Goal: Book appointment/travel/reservation

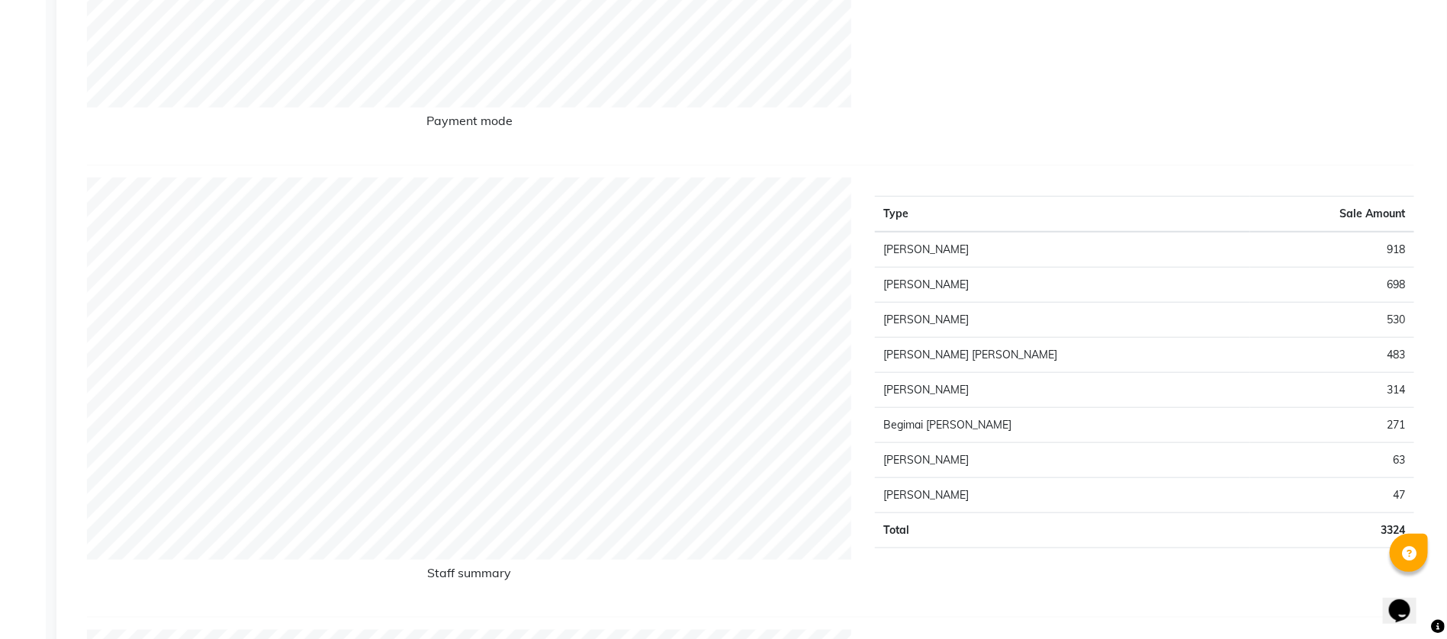
scroll to position [579, 0]
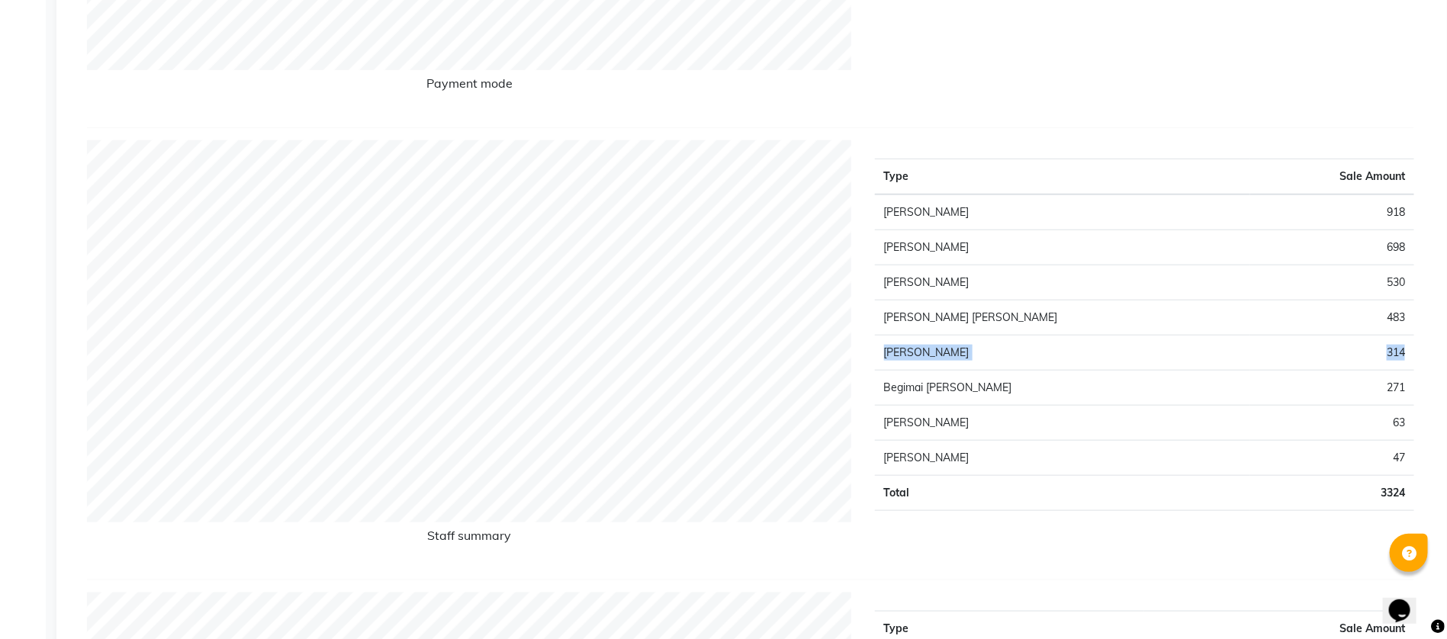
drag, startPoint x: 882, startPoint y: 345, endPoint x: 1412, endPoint y: 349, distance: 530.0
click at [1412, 349] on tr "Sabina Matkuliyeva 314" at bounding box center [1145, 353] width 540 height 35
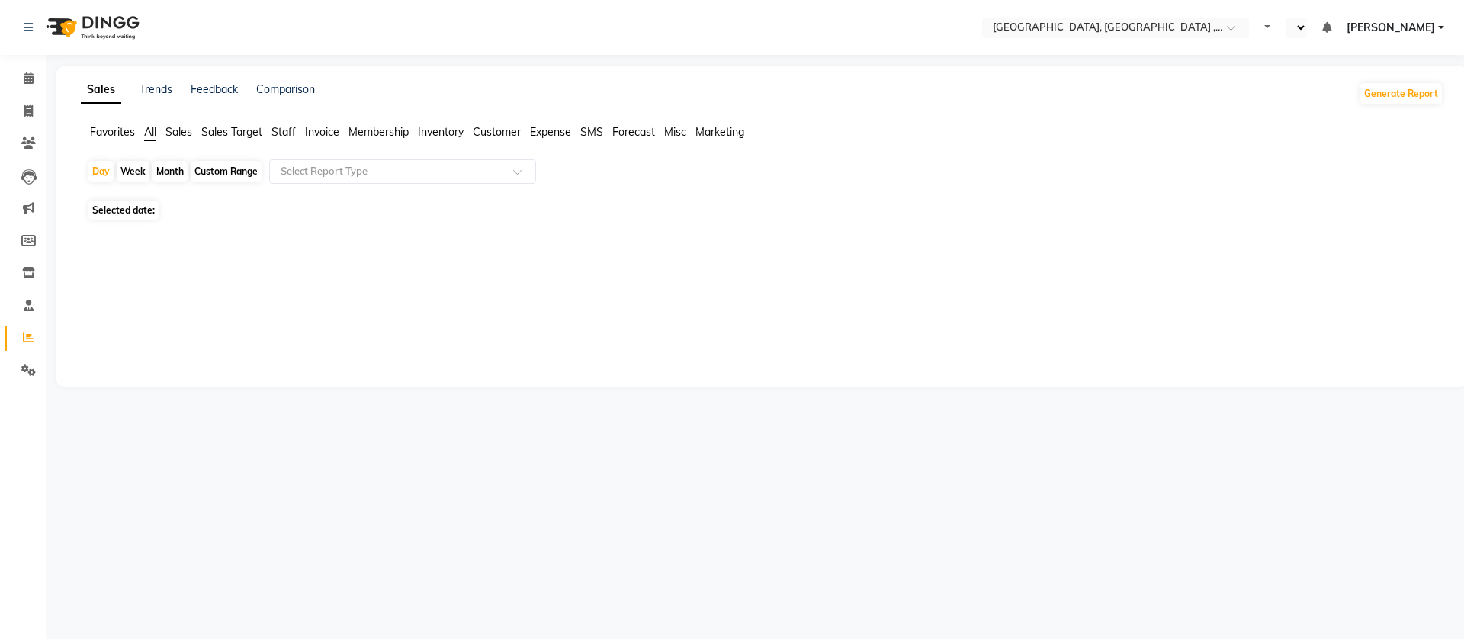
select select "en"
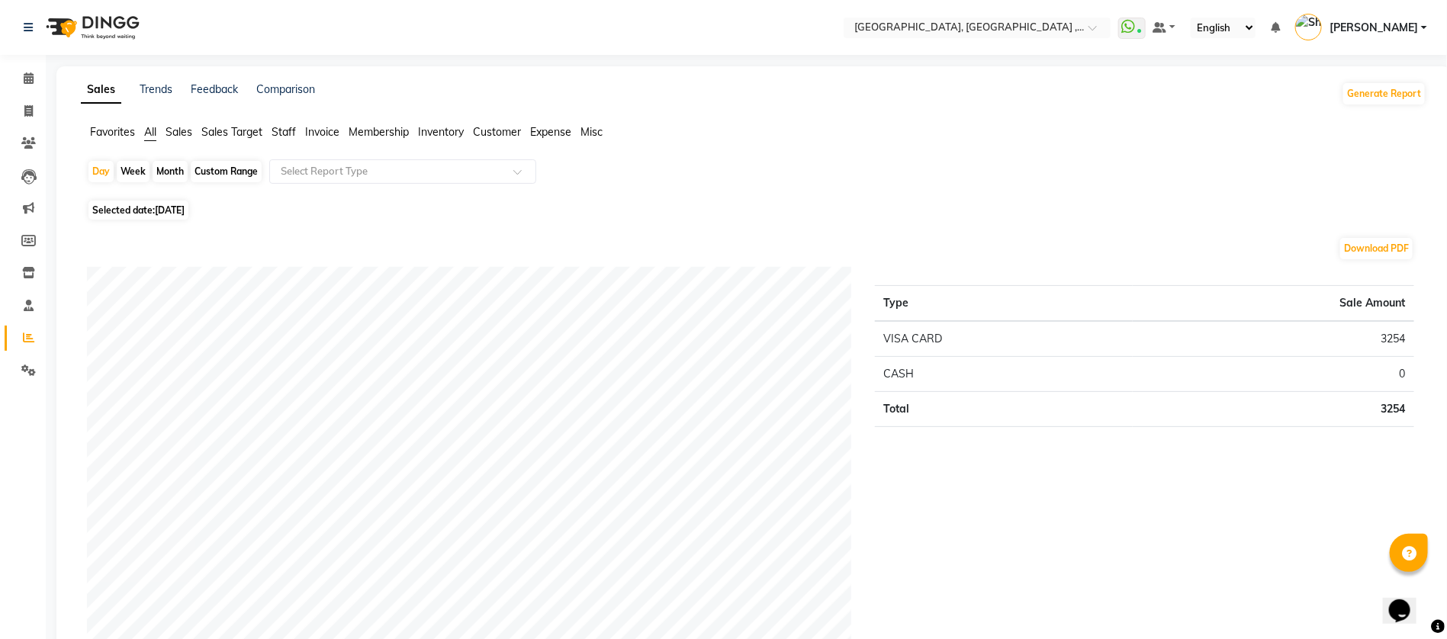
click at [602, 172] on div "Day Week Month Custom Range Select Report Type" at bounding box center [753, 177] width 1333 height 37
click at [178, 213] on span "[DATE]" at bounding box center [170, 209] width 30 height 11
select select "9"
select select "2025"
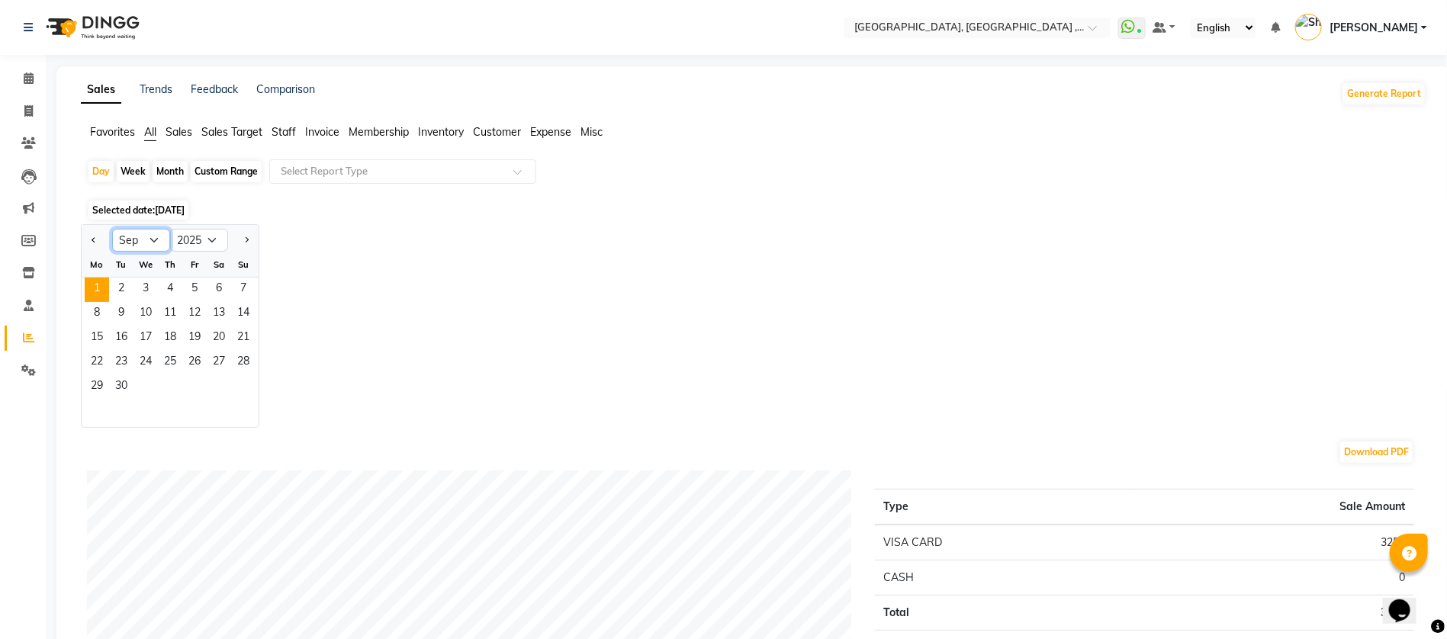
click at [153, 250] on select "Jan Feb Mar Apr May Jun Jul Aug Sep Oct Nov Dec" at bounding box center [141, 240] width 58 height 23
select select "8"
click at [112, 229] on select "Jan Feb Mar Apr May Jun Jul Aug Sep Oct Nov Dec" at bounding box center [141, 240] width 58 height 23
click at [238, 381] on span "31" at bounding box center [243, 387] width 24 height 24
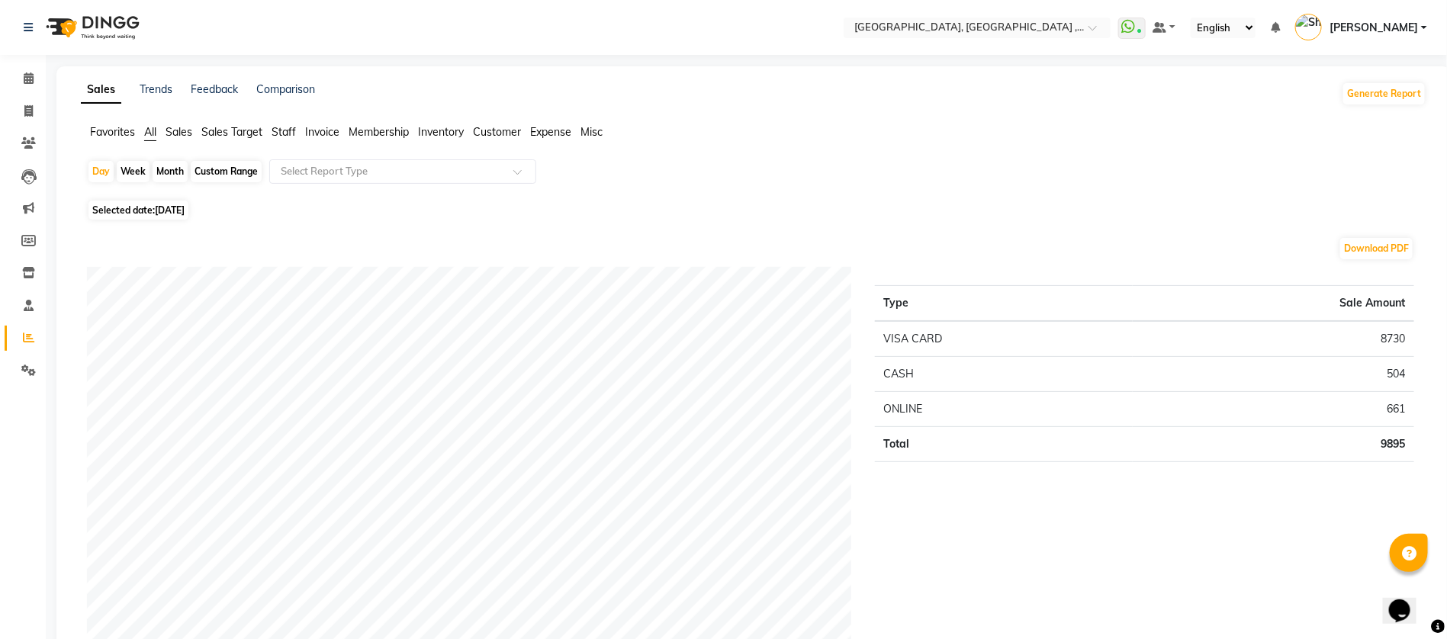
scroll to position [38, 0]
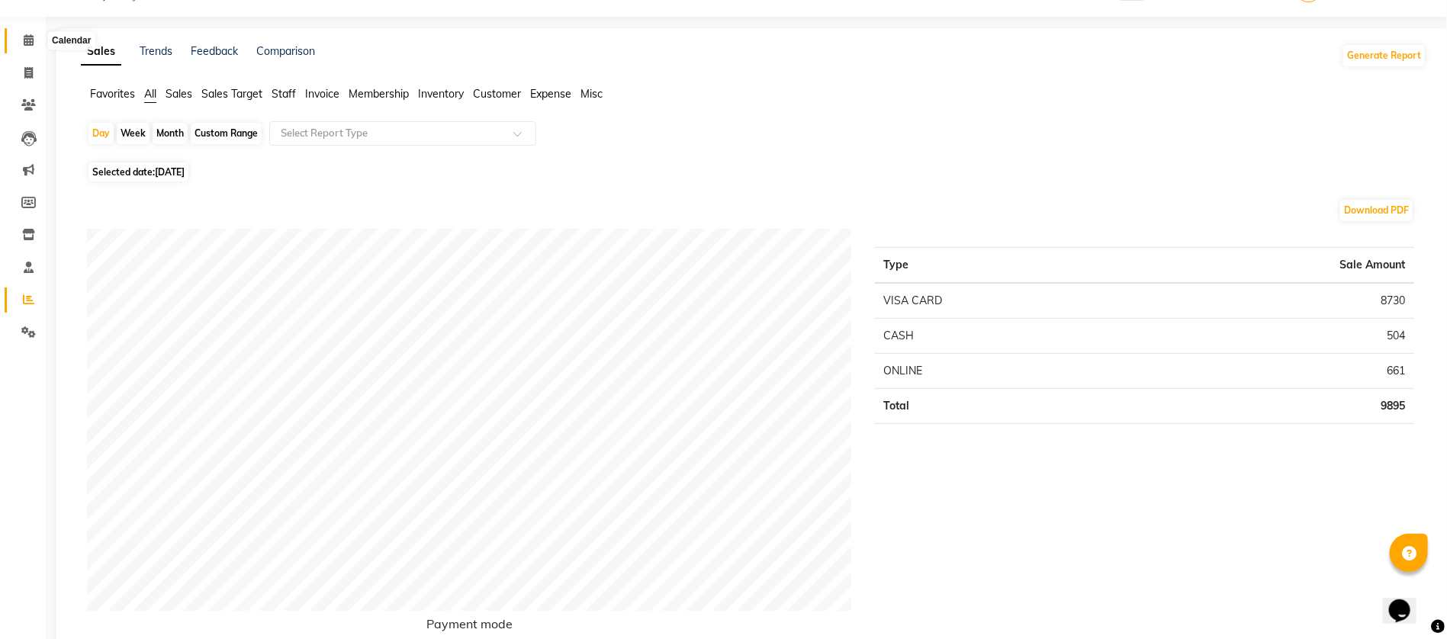
click at [26, 46] on span at bounding box center [28, 41] width 27 height 18
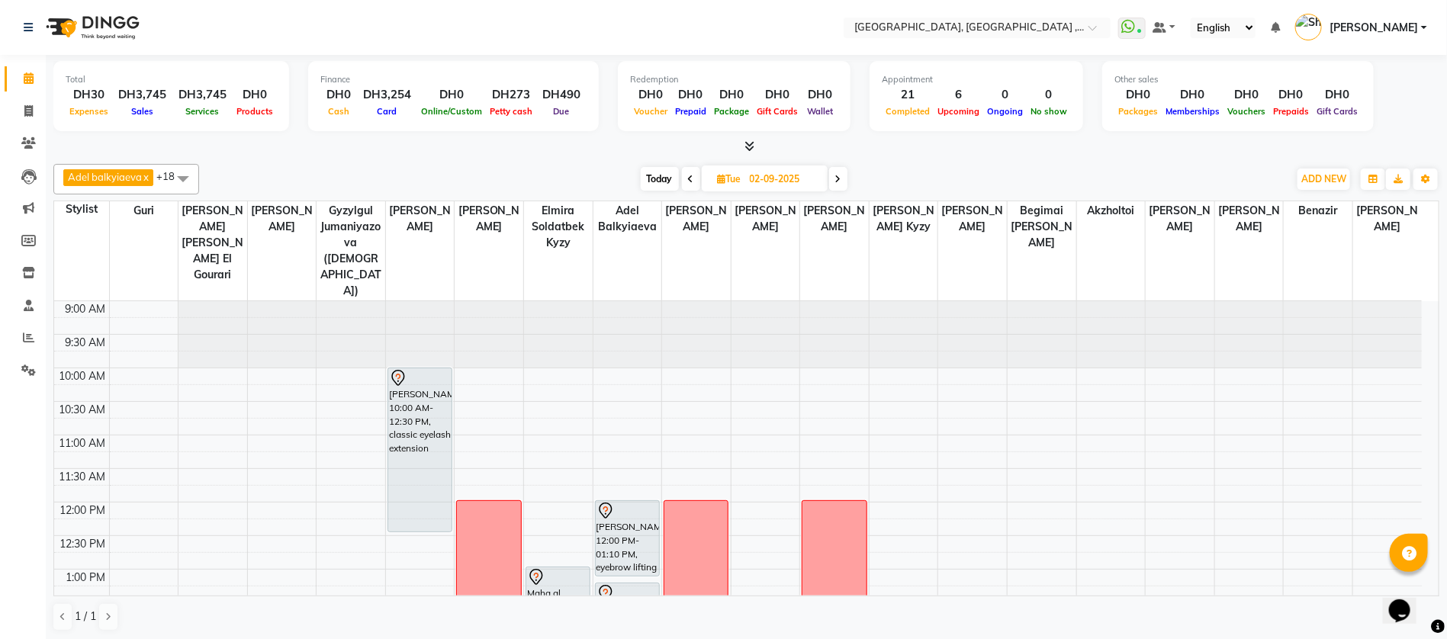
click at [684, 179] on span at bounding box center [691, 179] width 18 height 24
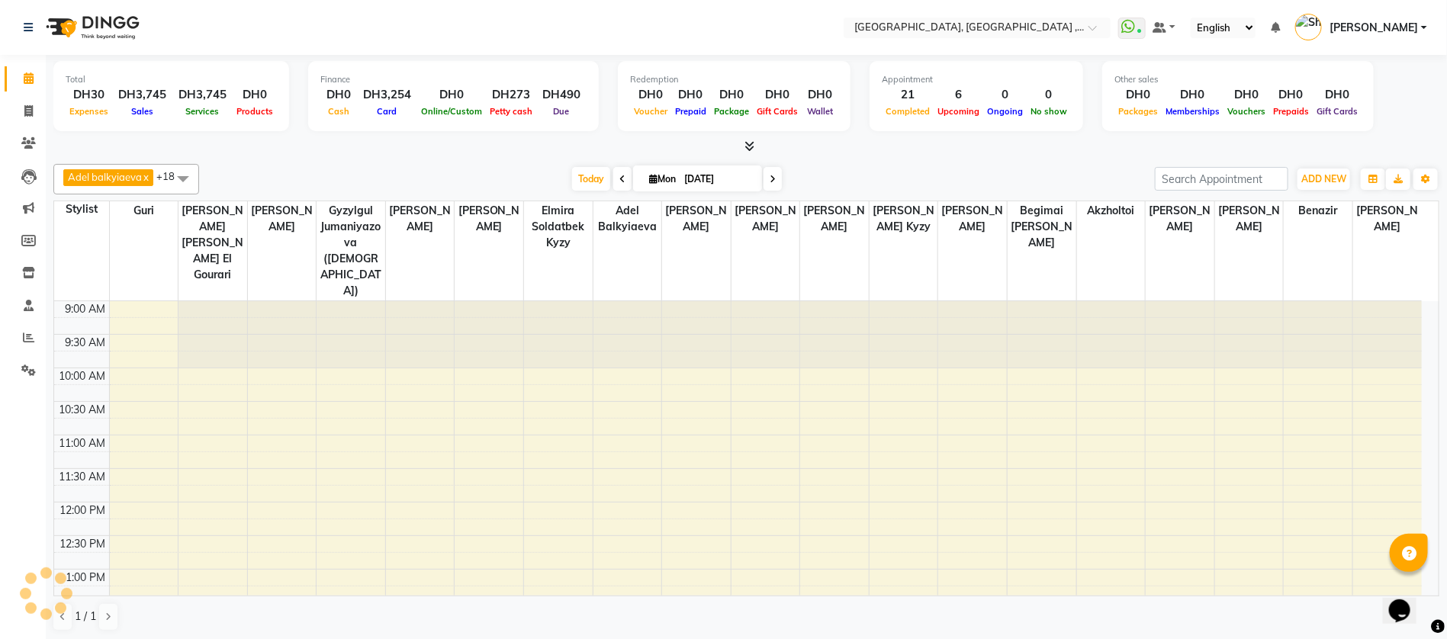
scroll to position [651, 0]
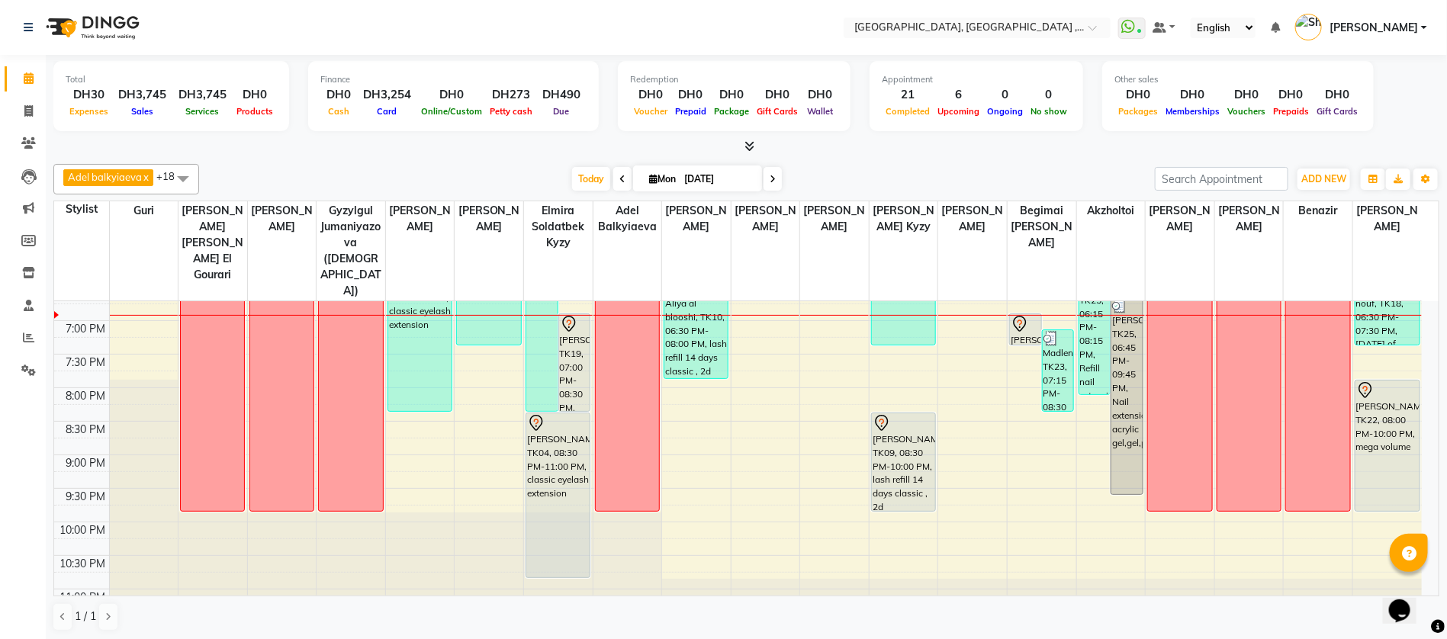
click at [770, 175] on icon at bounding box center [772, 179] width 6 height 9
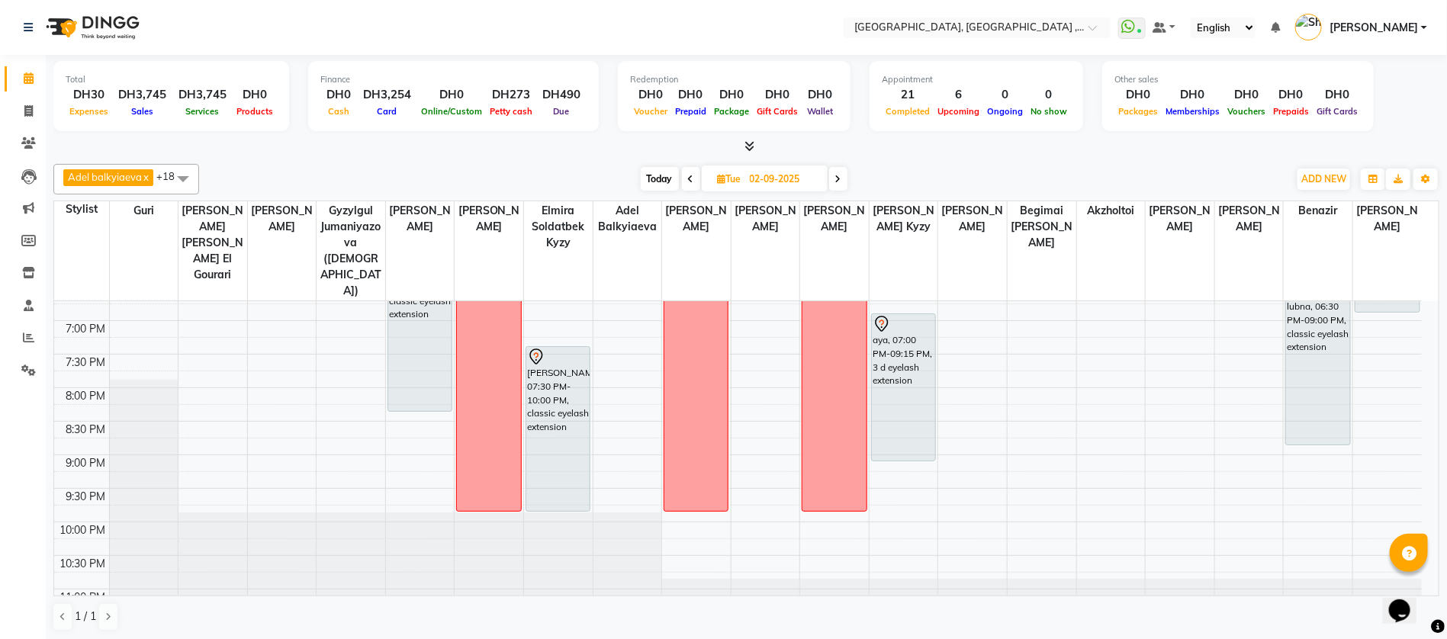
click at [689, 175] on icon at bounding box center [691, 179] width 6 height 9
type input "[DATE]"
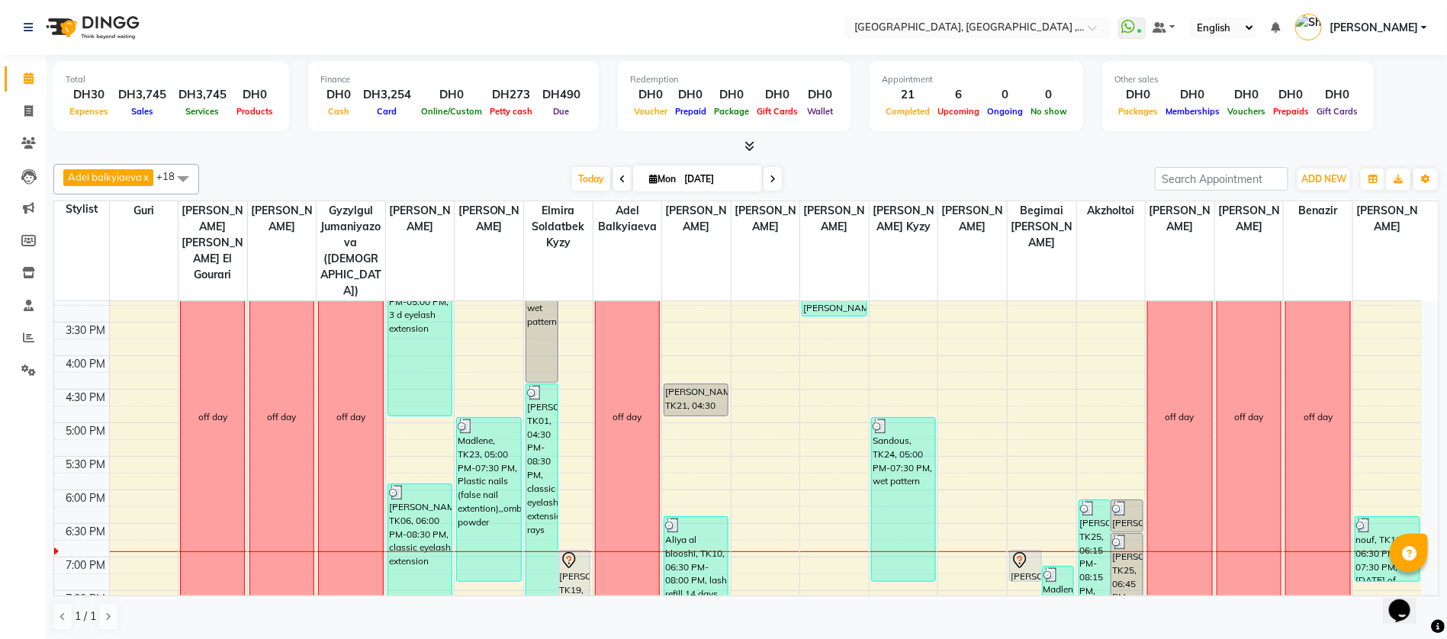
scroll to position [453, 0]
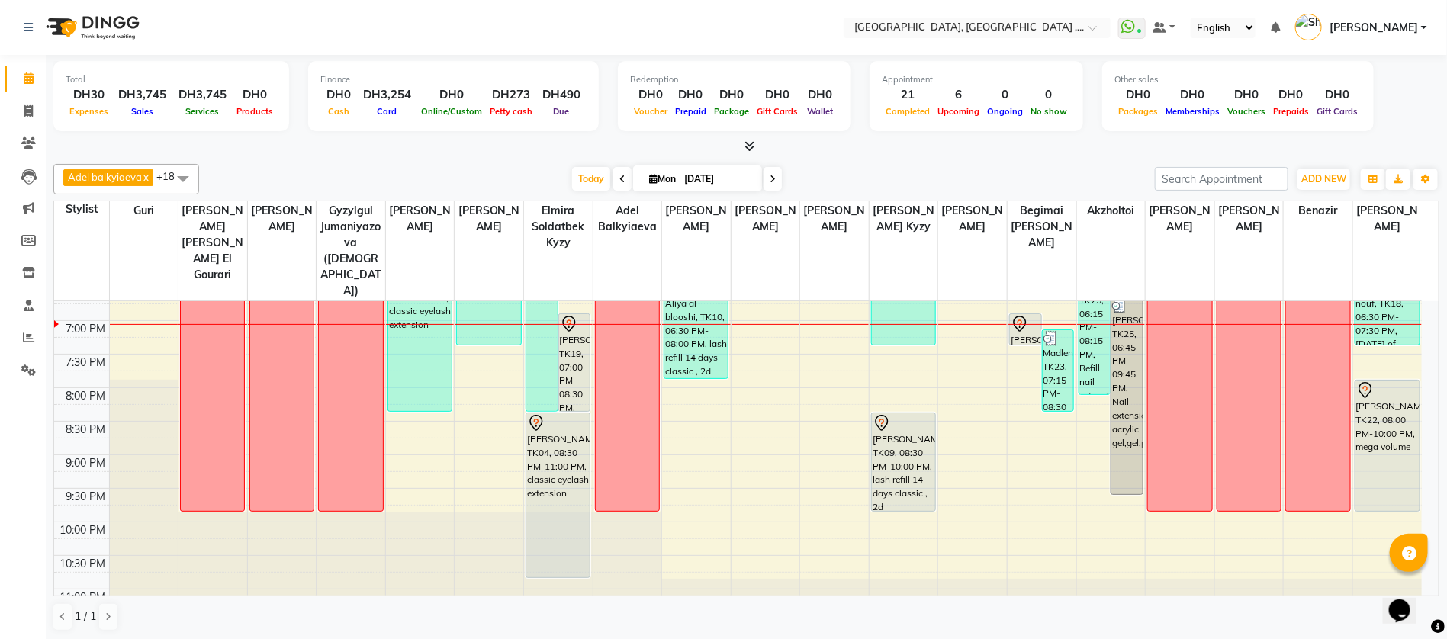
scroll to position [567, 0]
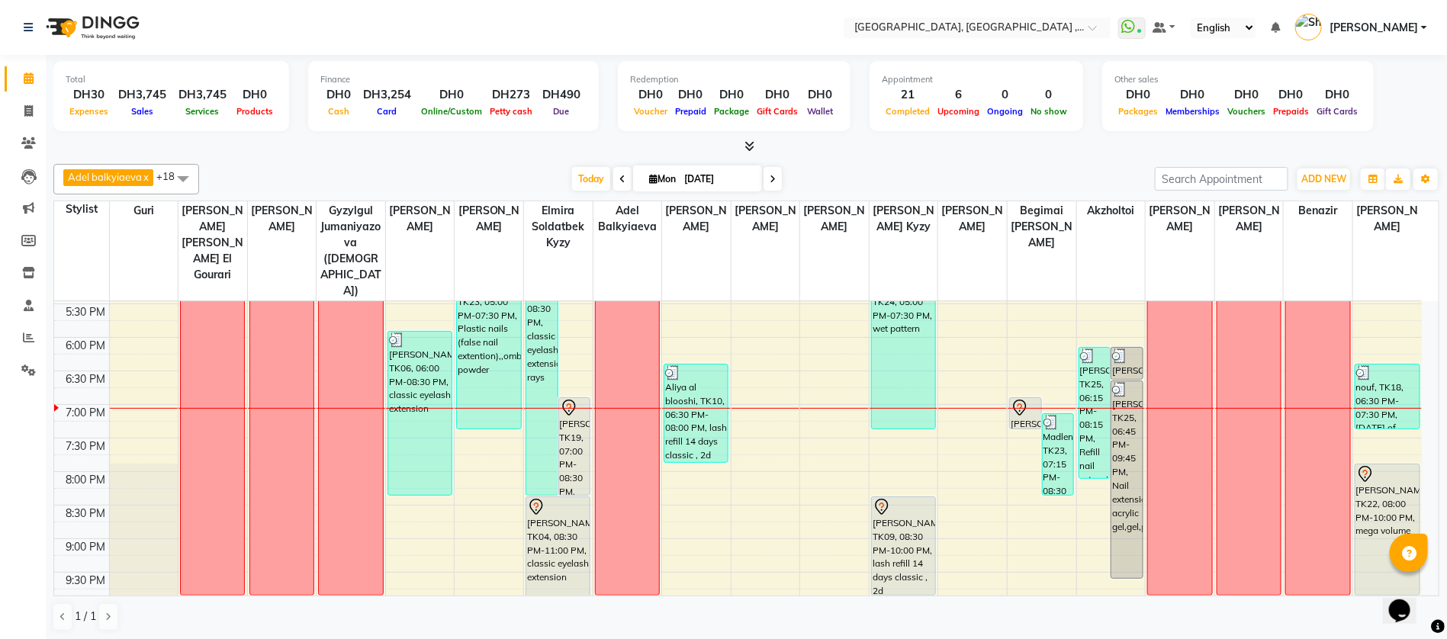
click at [773, 388] on div "9:00 AM 9:30 AM 10:00 AM 10:30 AM 11:00 AM 11:30 AM 12:00 PM 12:30 PM 1:00 PM 1…" at bounding box center [737, 237] width 1367 height 1006
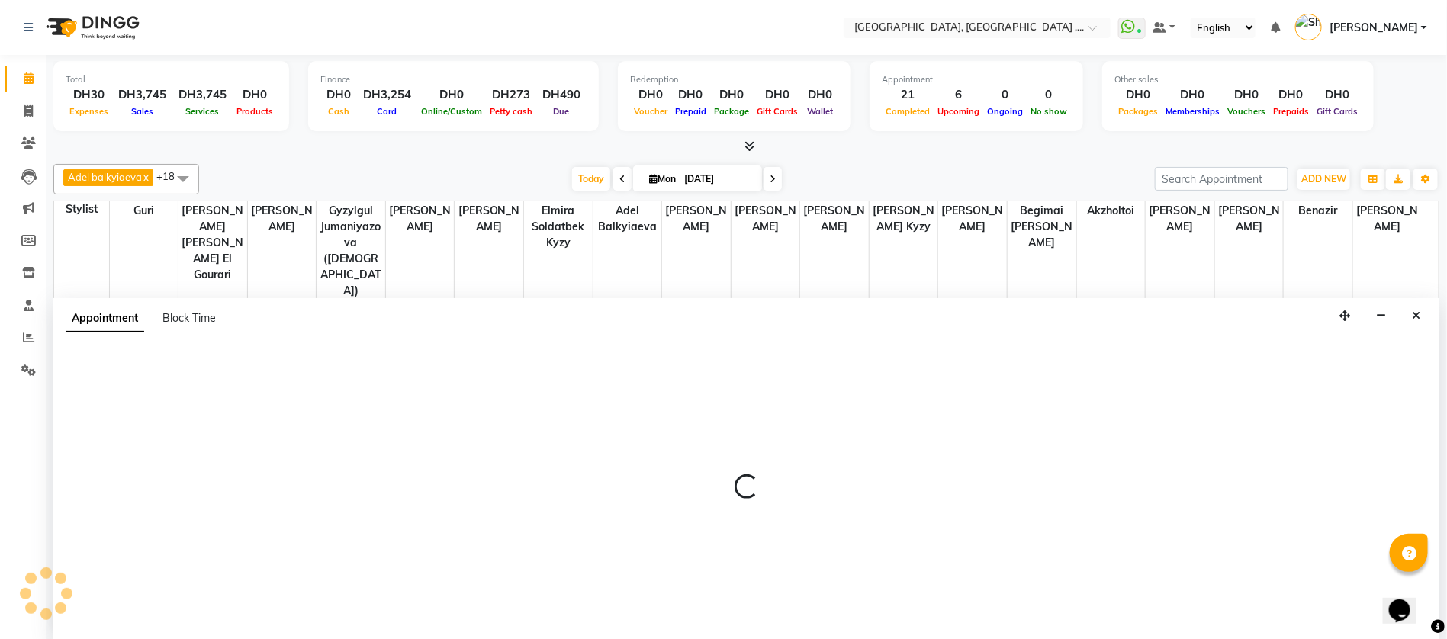
scroll to position [0, 0]
select select "65991"
select select "1170"
select select "tentative"
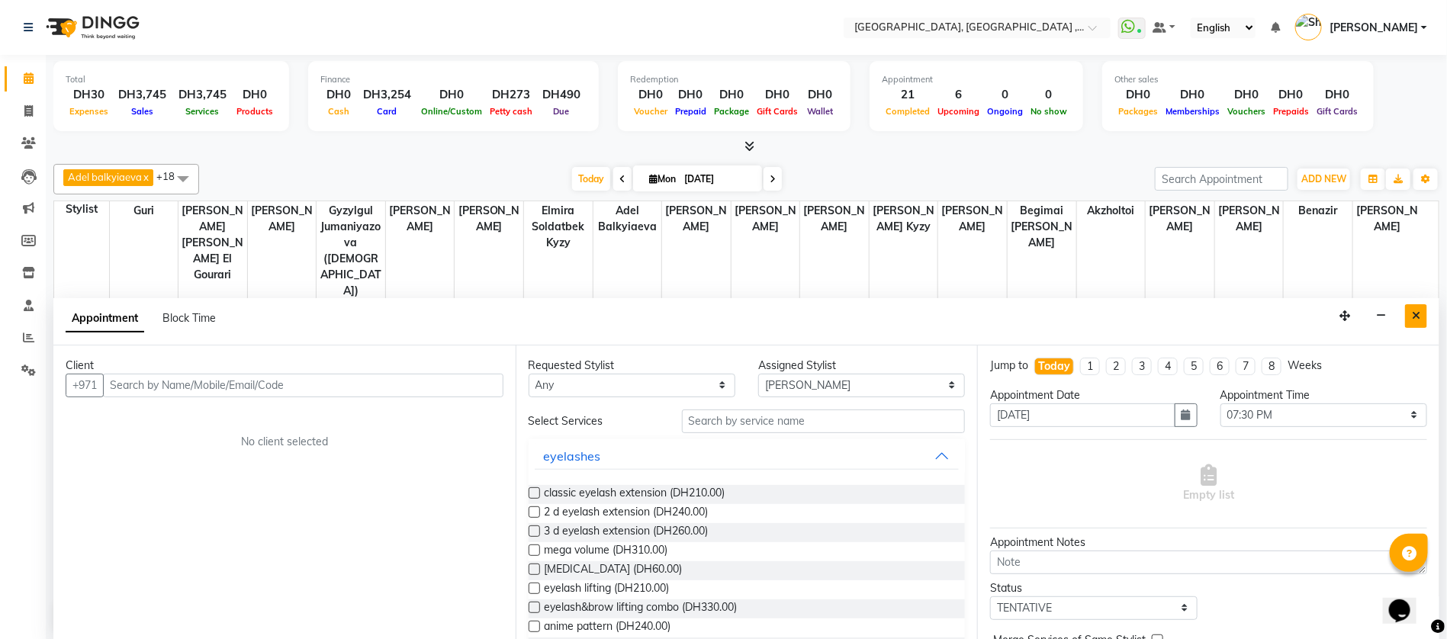
click at [1415, 320] on button "Close" at bounding box center [1416, 316] width 22 height 24
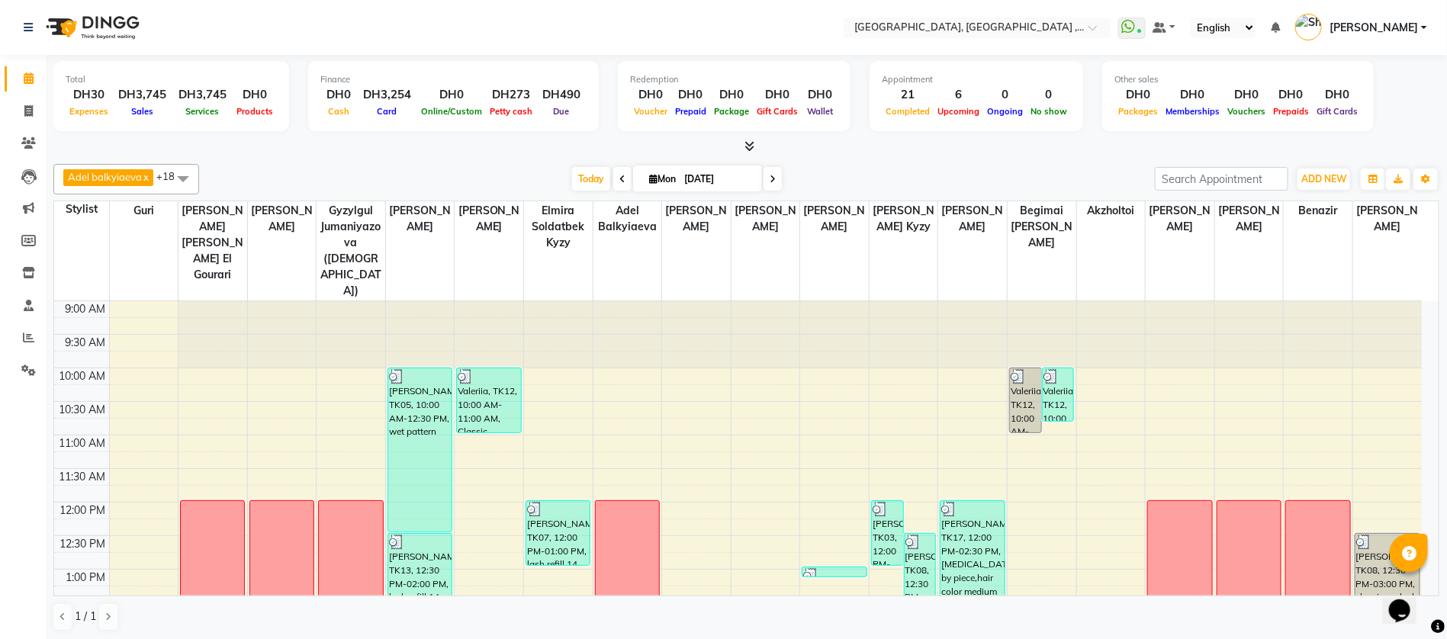
scroll to position [458, 0]
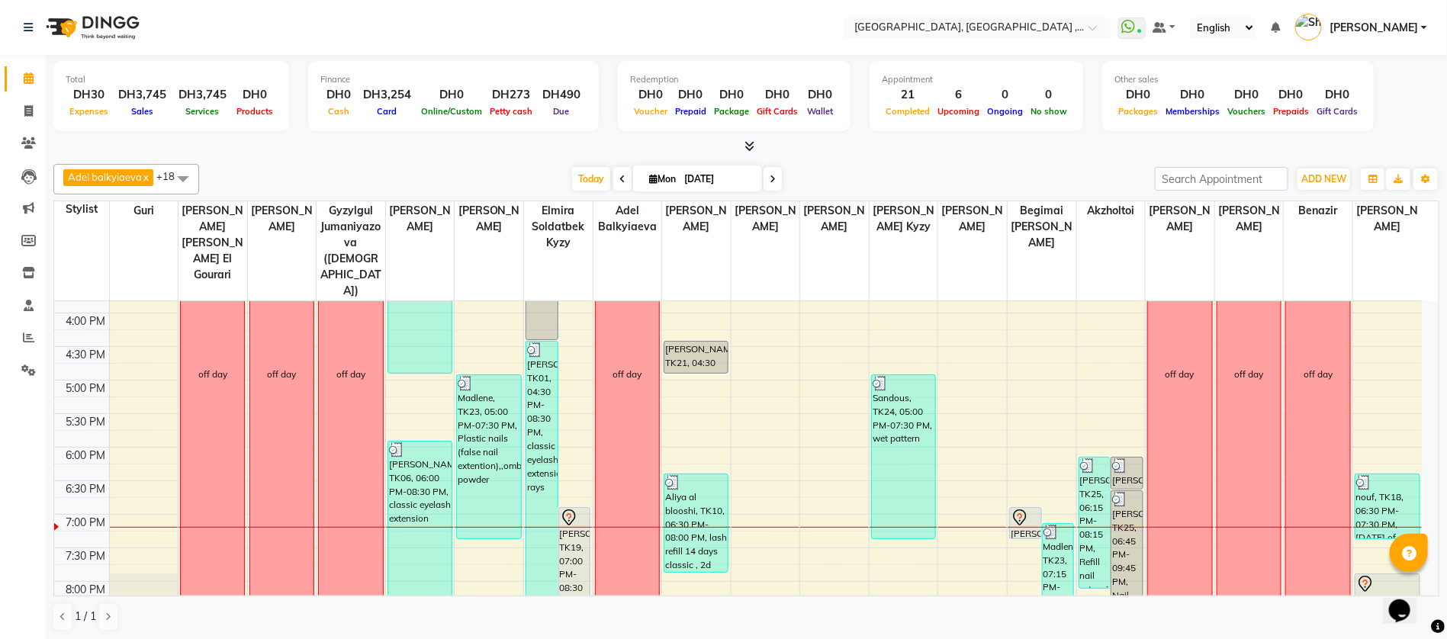
click at [773, 176] on icon at bounding box center [772, 179] width 6 height 9
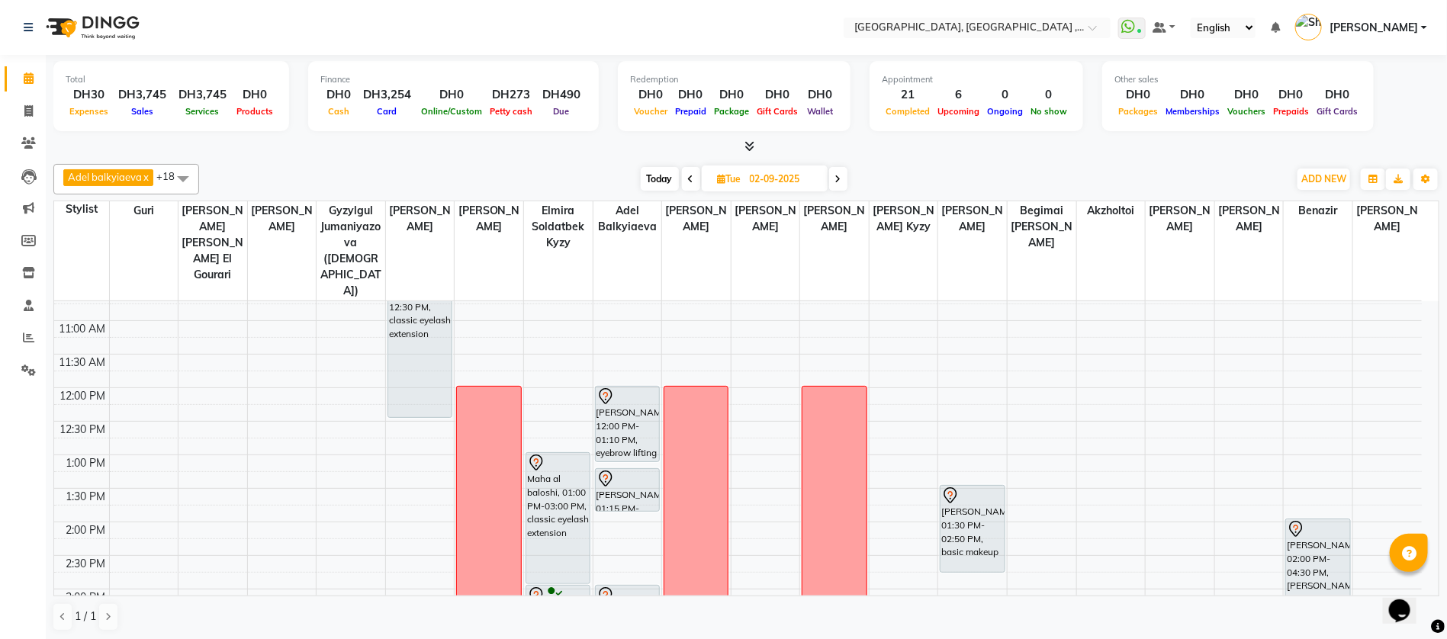
scroll to position [0, 0]
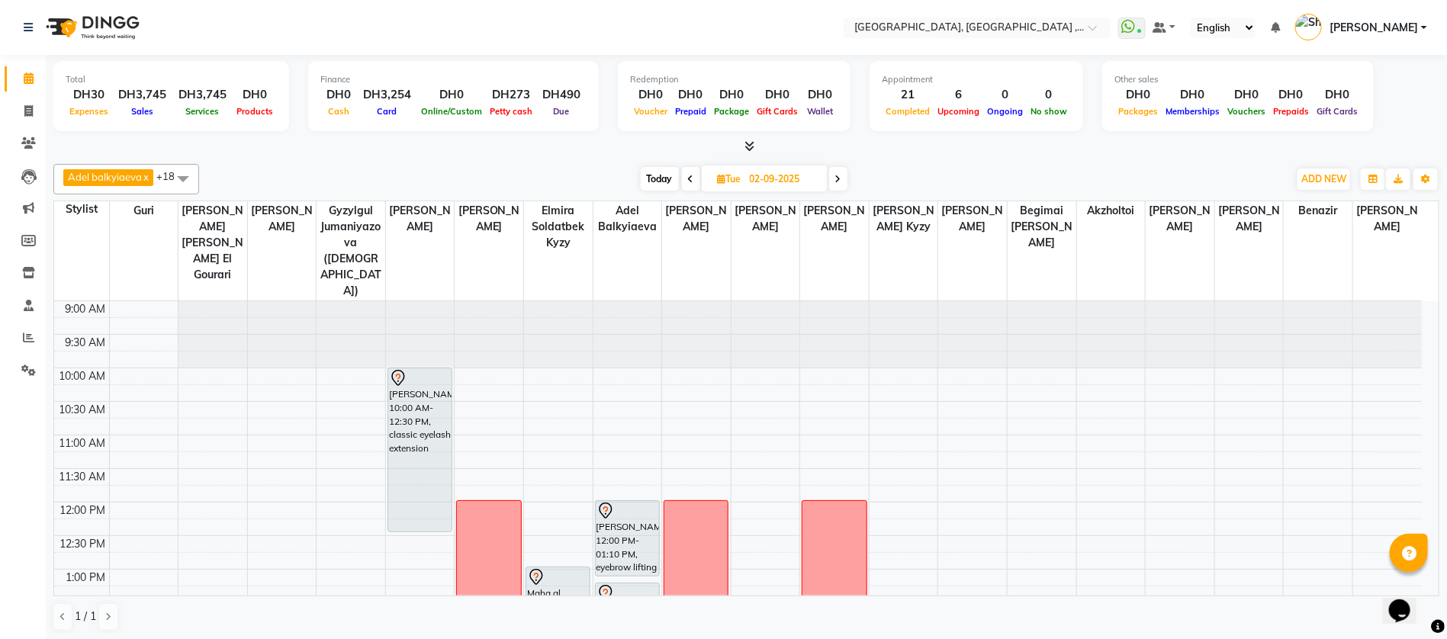
click at [684, 177] on span at bounding box center [691, 179] width 18 height 24
type input "[DATE]"
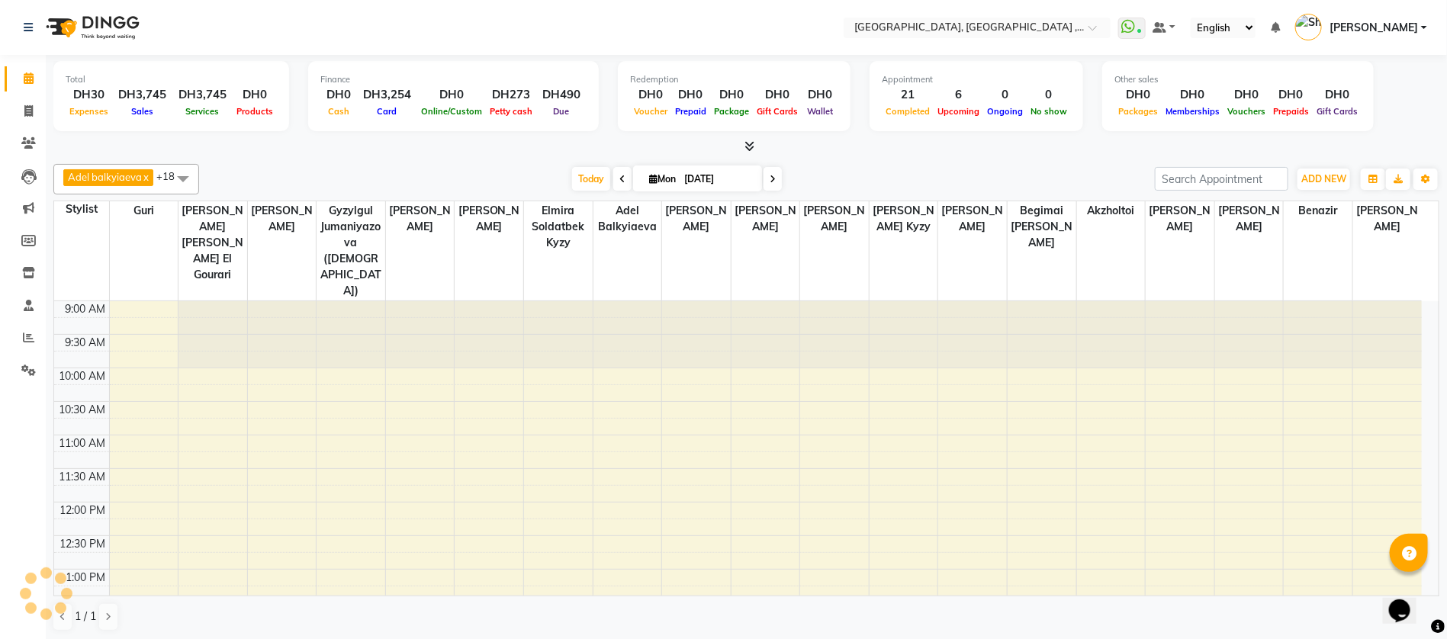
scroll to position [651, 0]
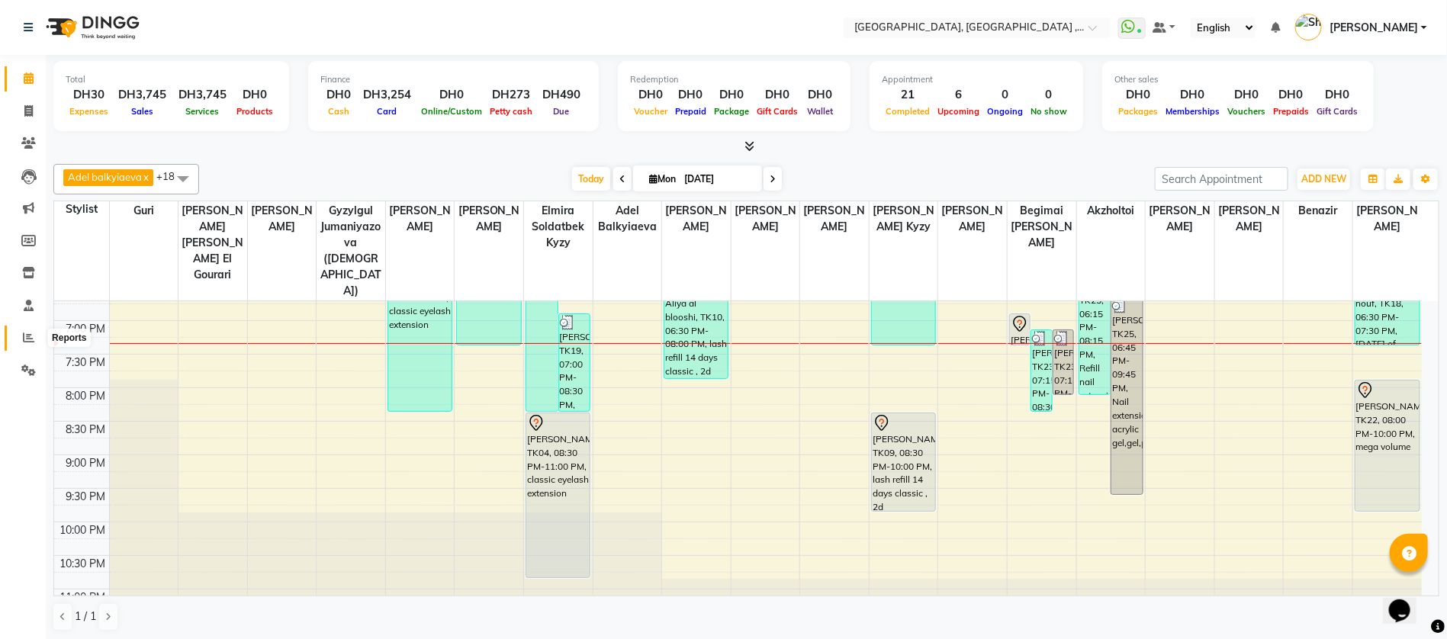
click at [21, 332] on span at bounding box center [28, 338] width 27 height 18
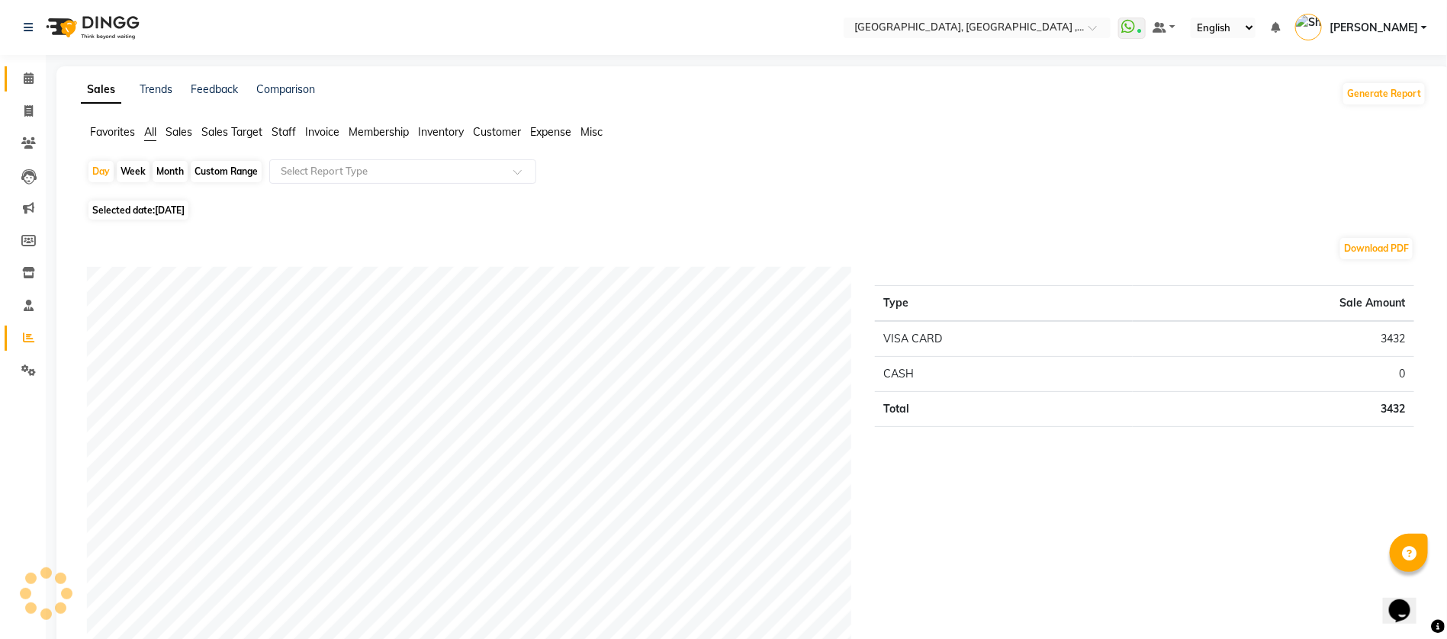
click at [30, 88] on link "Calendar" at bounding box center [23, 78] width 37 height 25
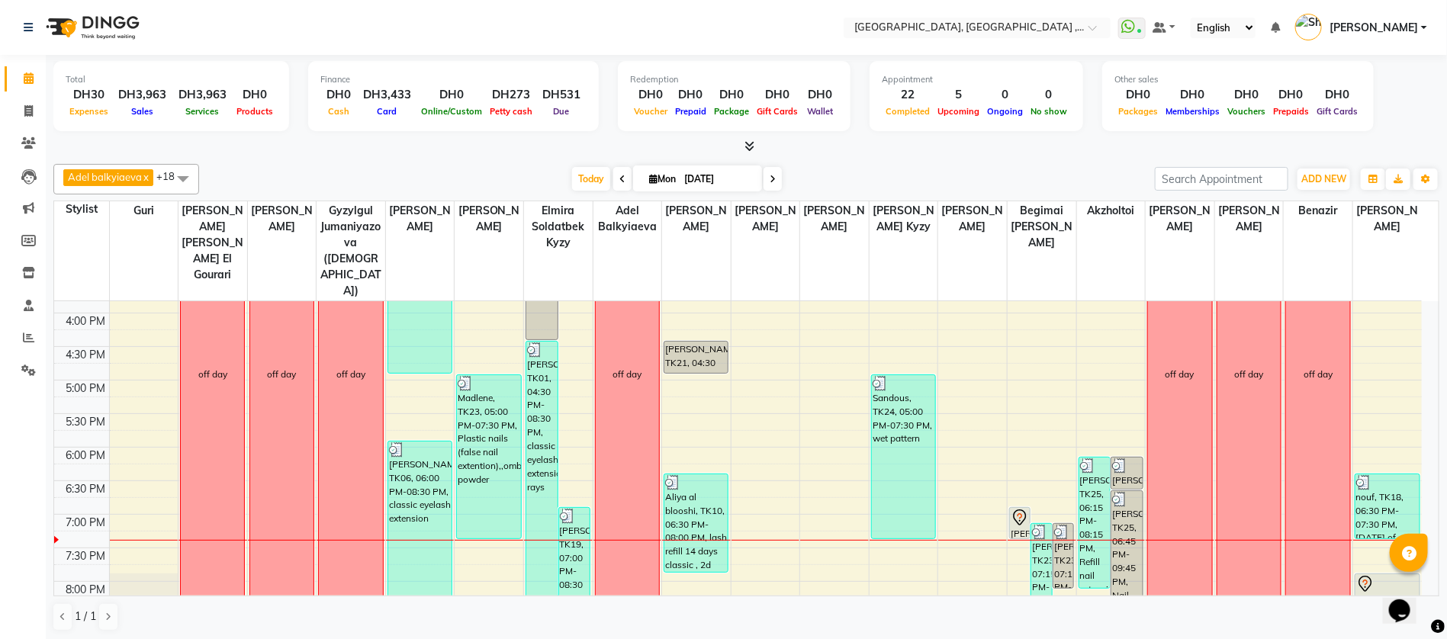
scroll to position [651, 0]
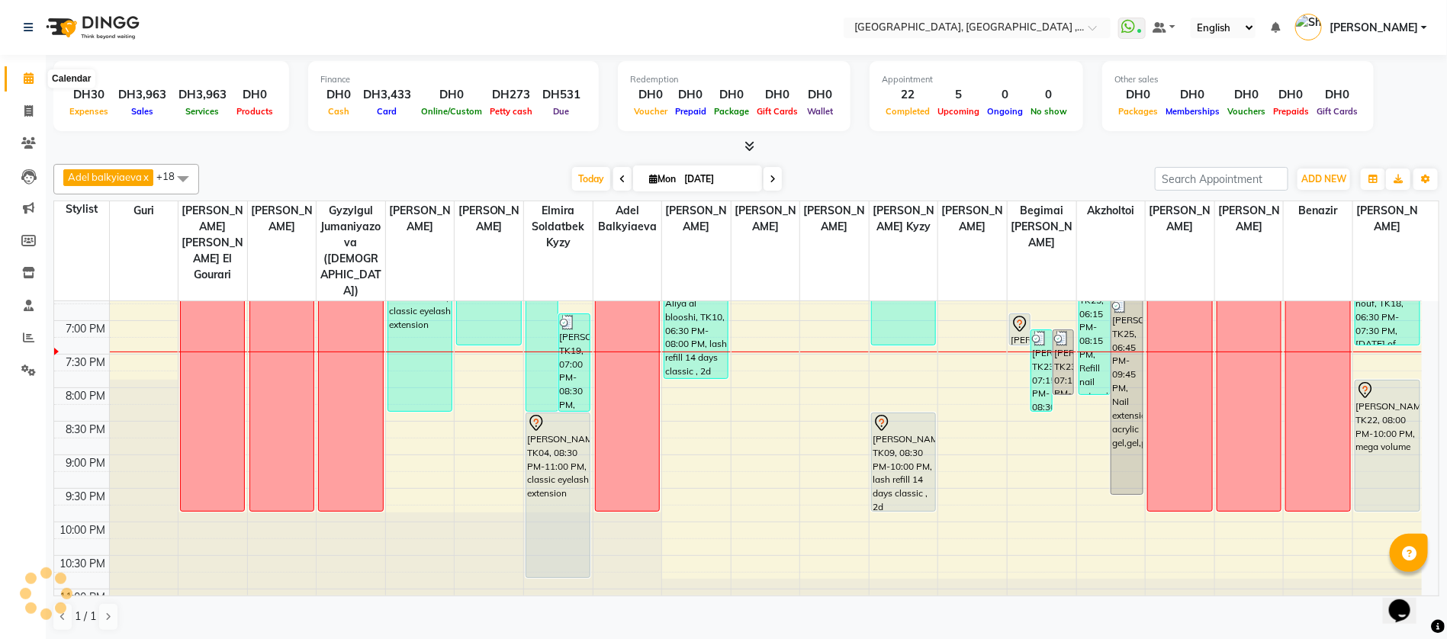
click at [31, 85] on span at bounding box center [28, 79] width 27 height 18
